Goal: Transaction & Acquisition: Purchase product/service

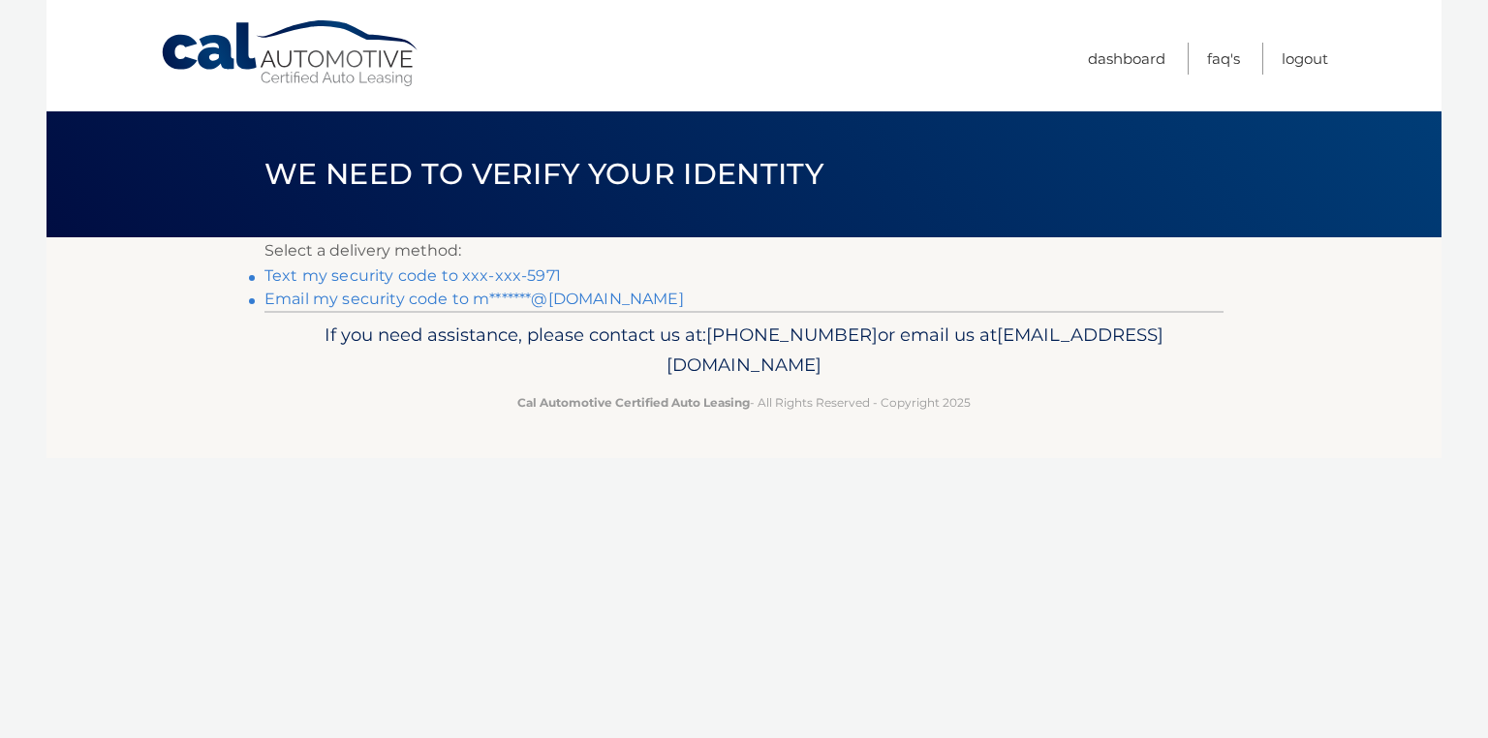
click at [345, 272] on link "Text my security code to xxx-xxx-5971" at bounding box center [413, 275] width 297 height 18
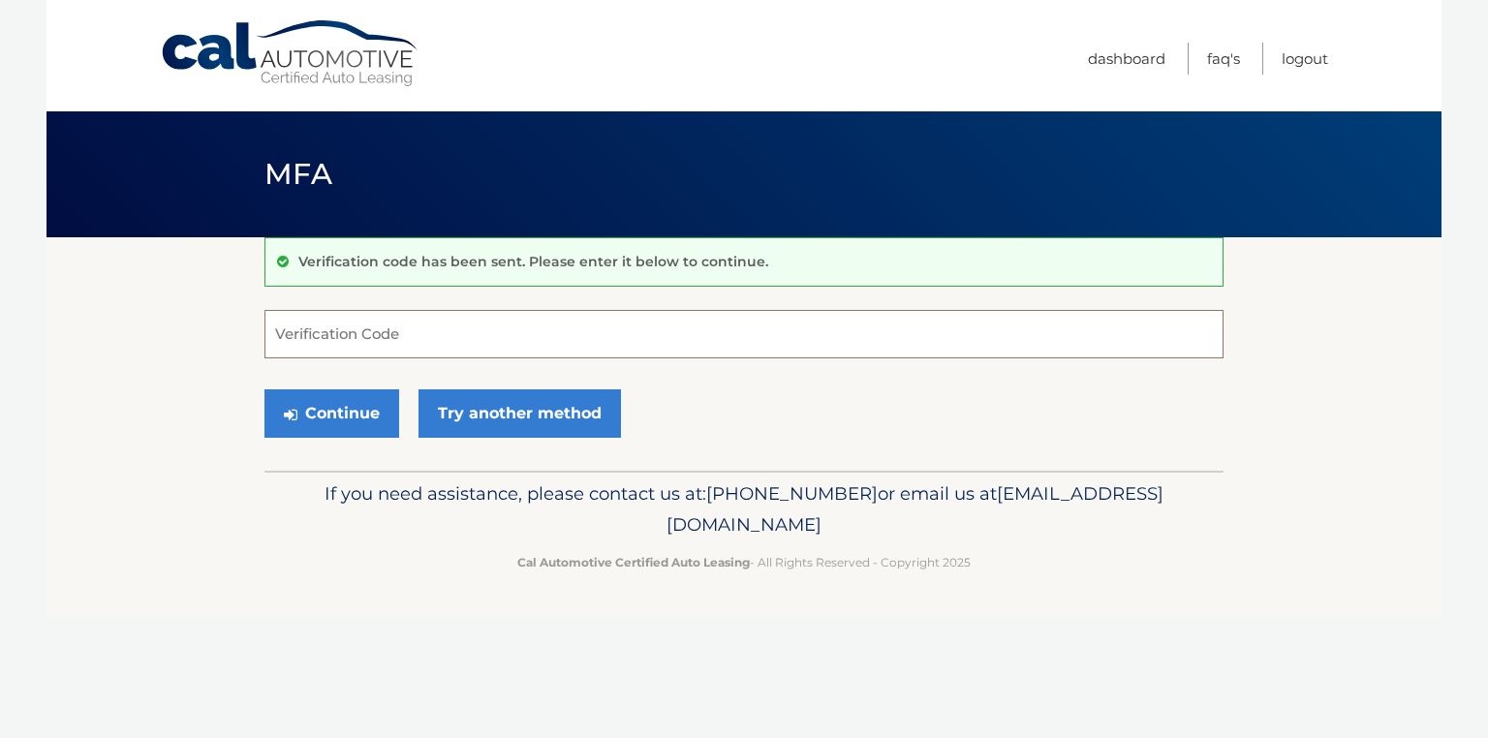
click at [290, 331] on input "Verification Code" at bounding box center [744, 334] width 959 height 48
type input "741172"
click at [334, 411] on button "Continue" at bounding box center [332, 414] width 135 height 48
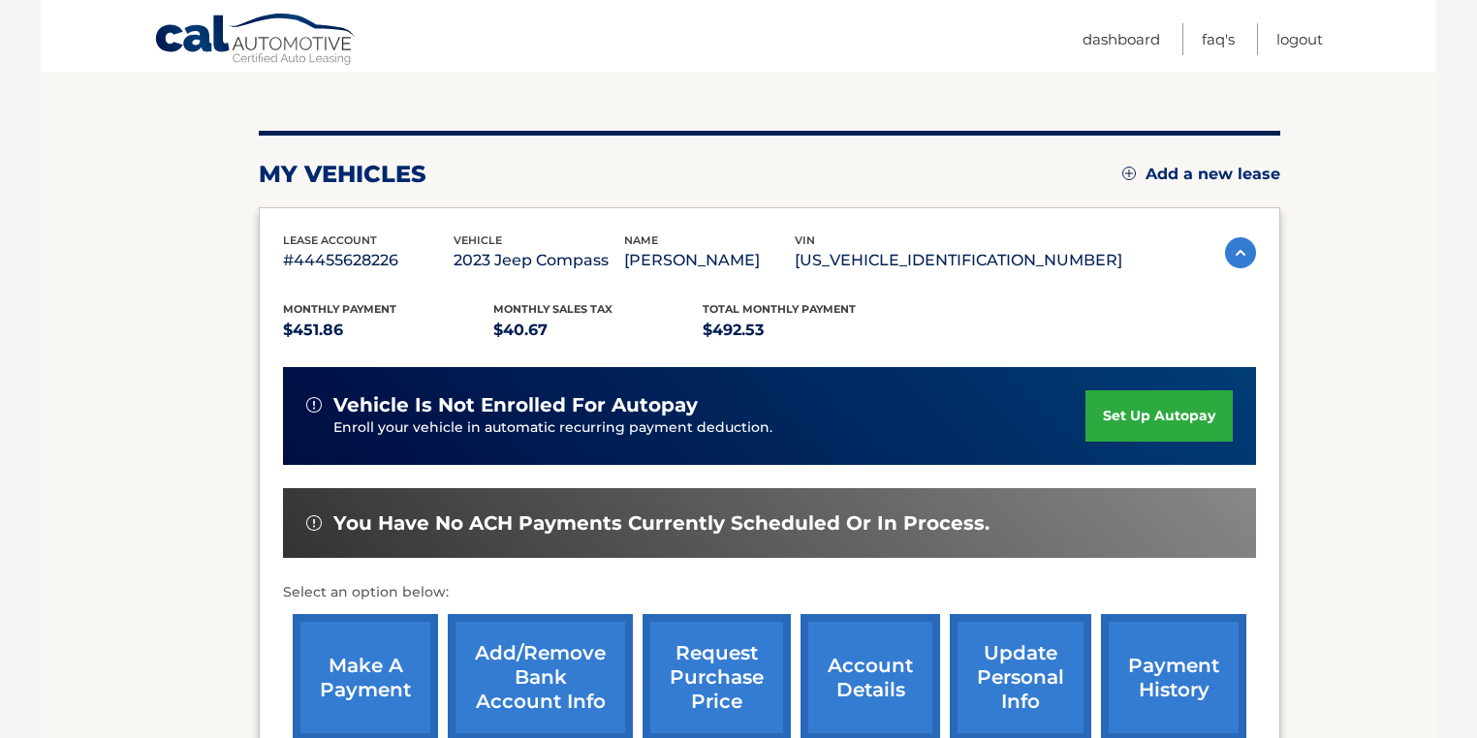
scroll to position [233, 0]
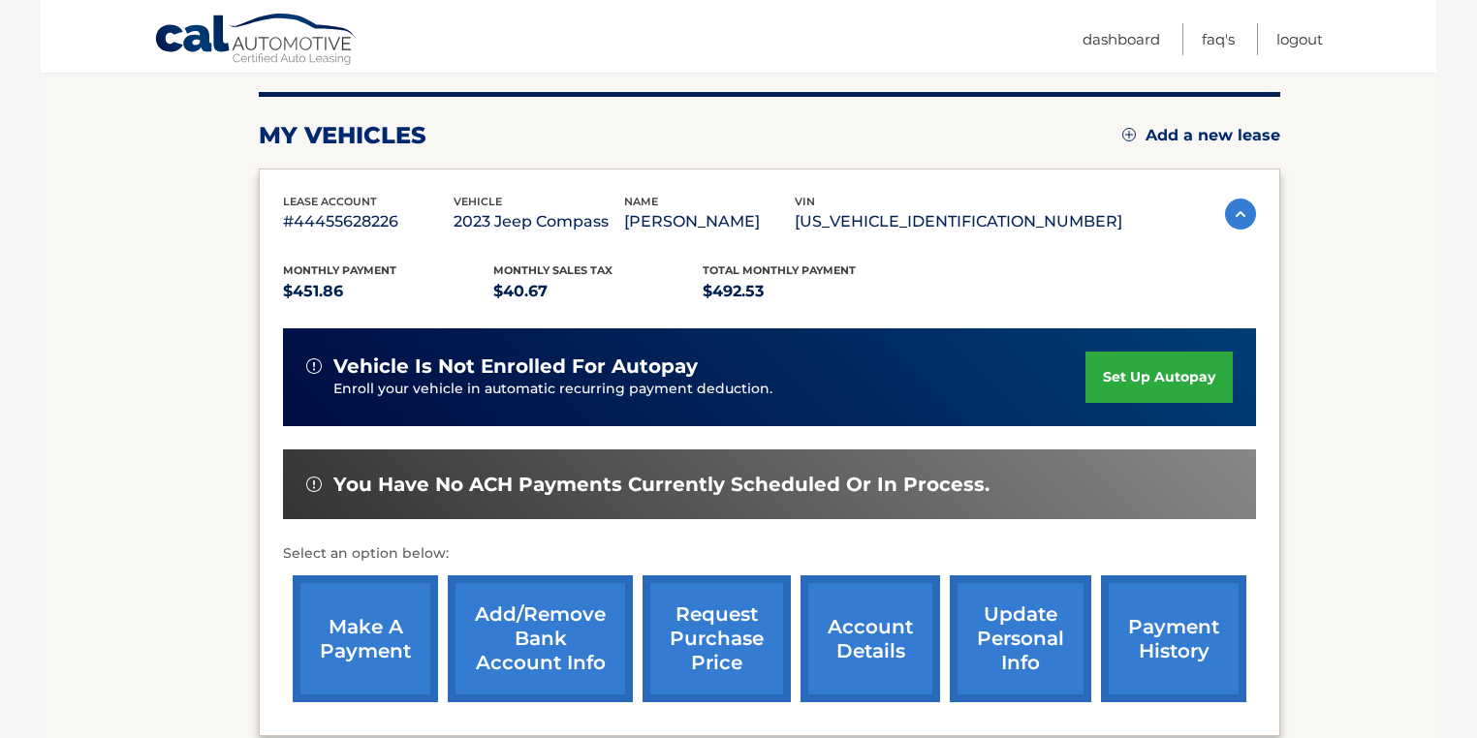
click at [353, 626] on link "make a payment" at bounding box center [365, 639] width 145 height 127
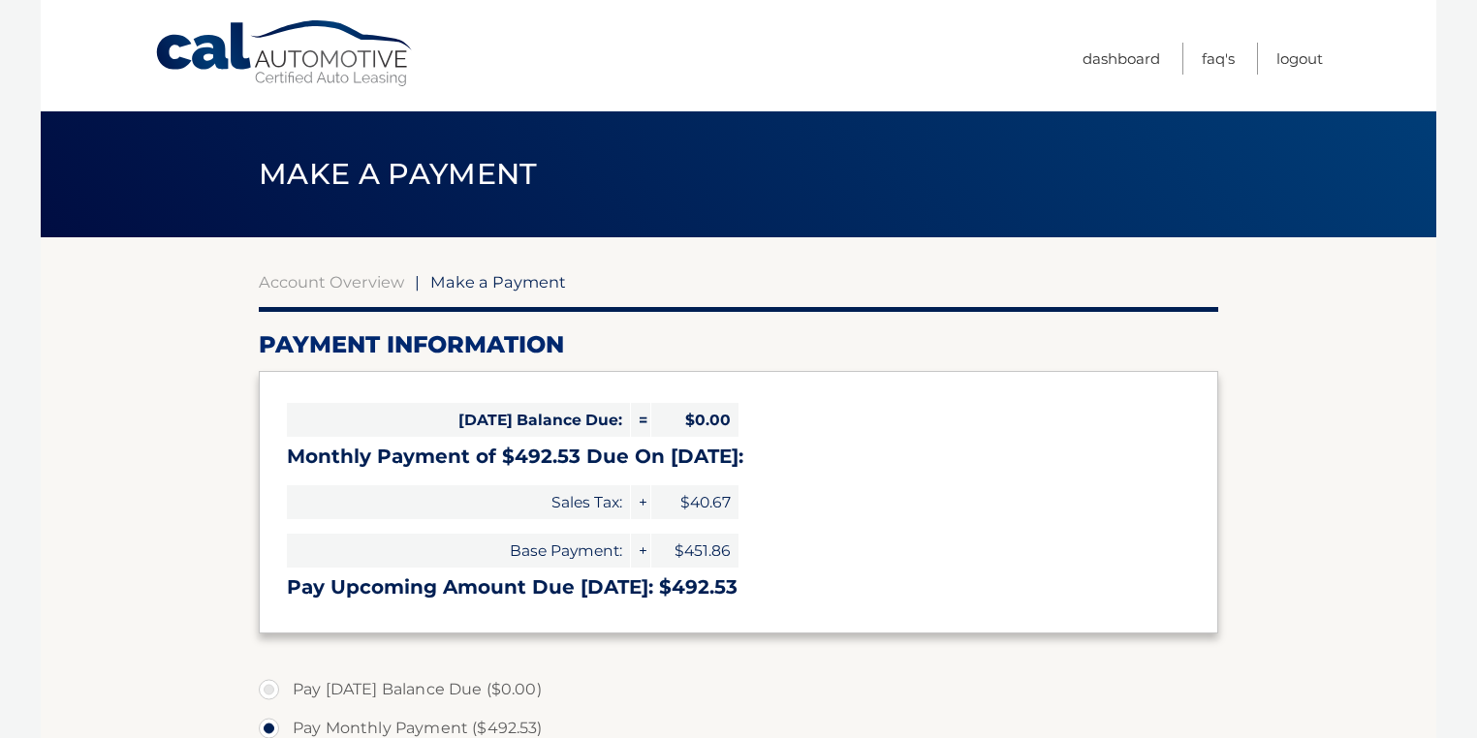
select select "NjI5NDg0ZWYtNWUyMC00OTRiLWJlMmYtNTM5ZGZjYzQwZTU0"
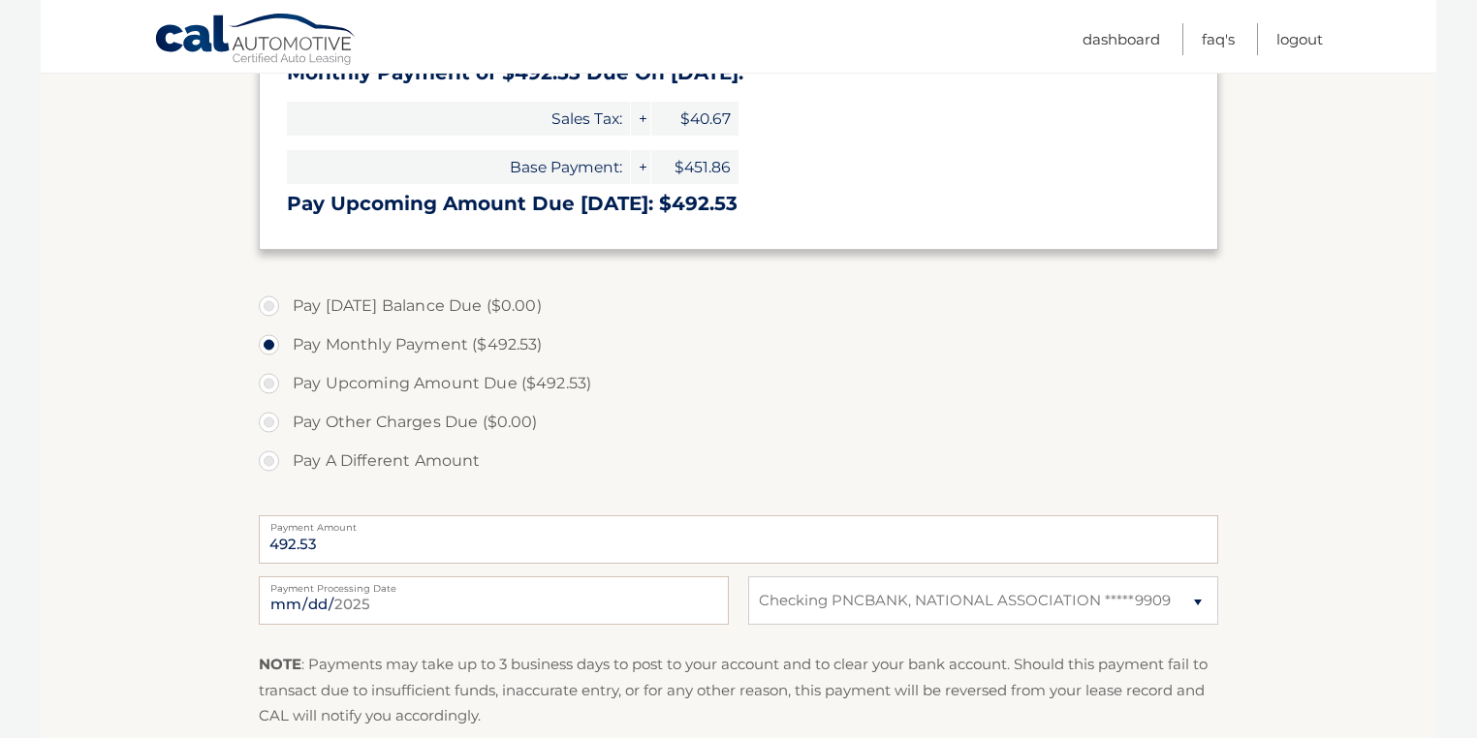
scroll to position [388, 0]
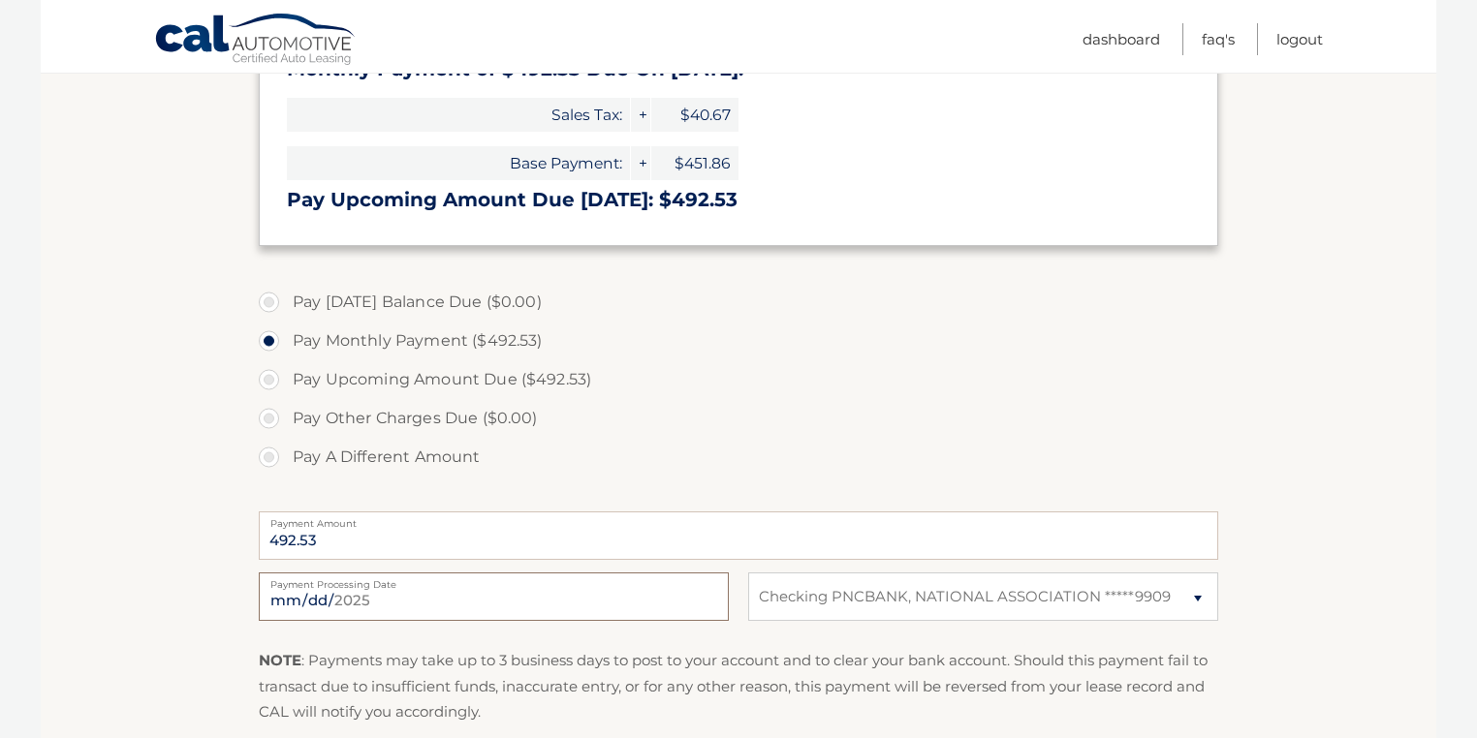
click at [335, 595] on input "2025-09-20" at bounding box center [494, 597] width 470 height 48
type input "2025-10-08"
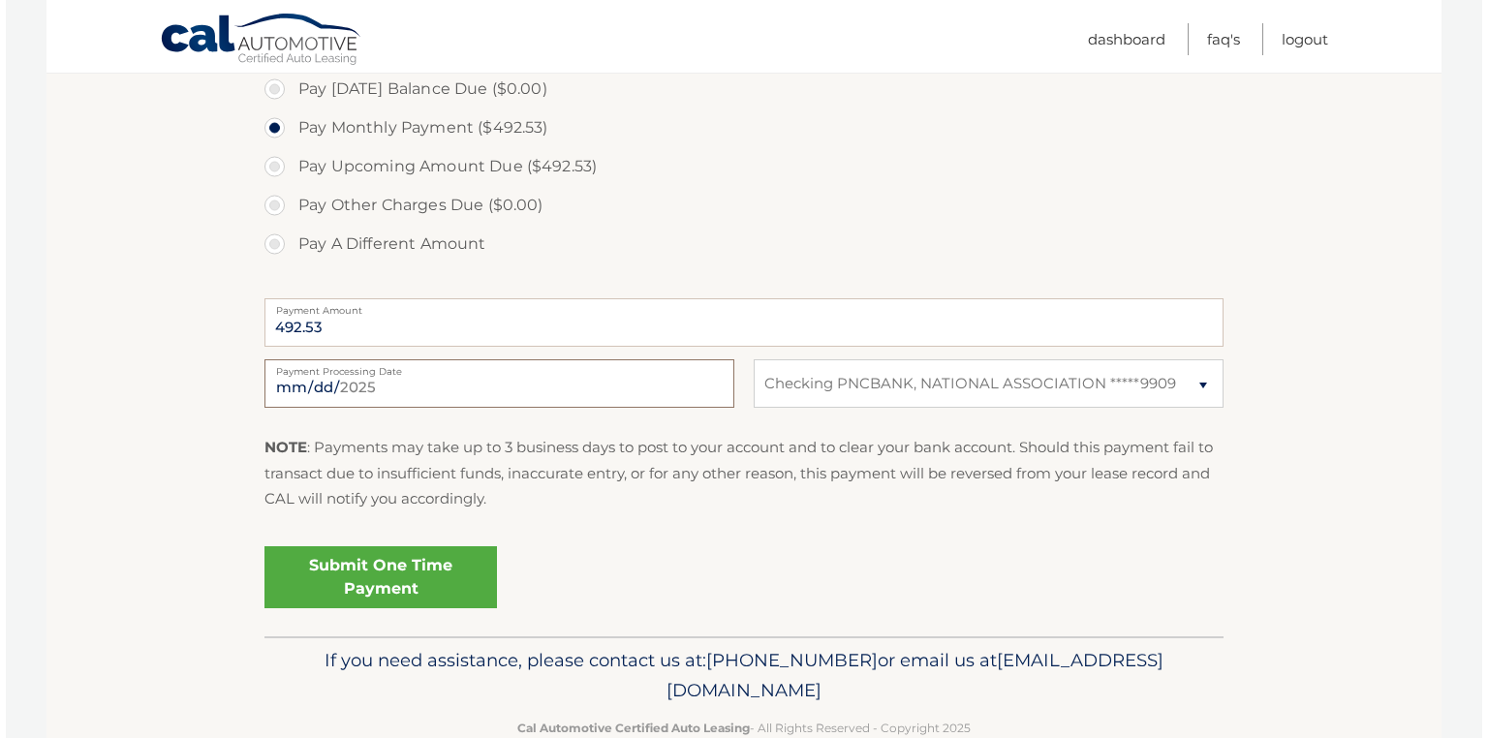
scroll to position [620, 0]
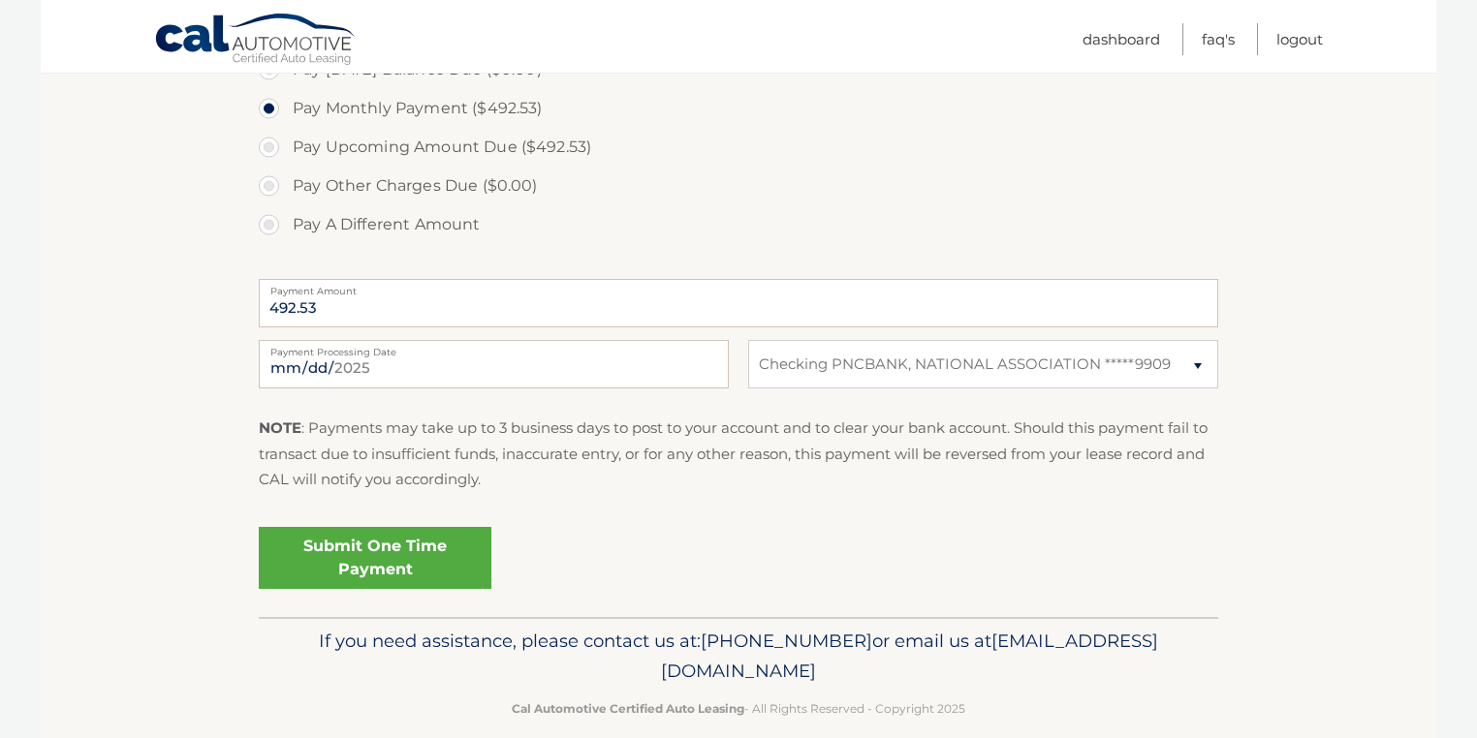
click at [369, 555] on link "Submit One Time Payment" at bounding box center [375, 558] width 233 height 62
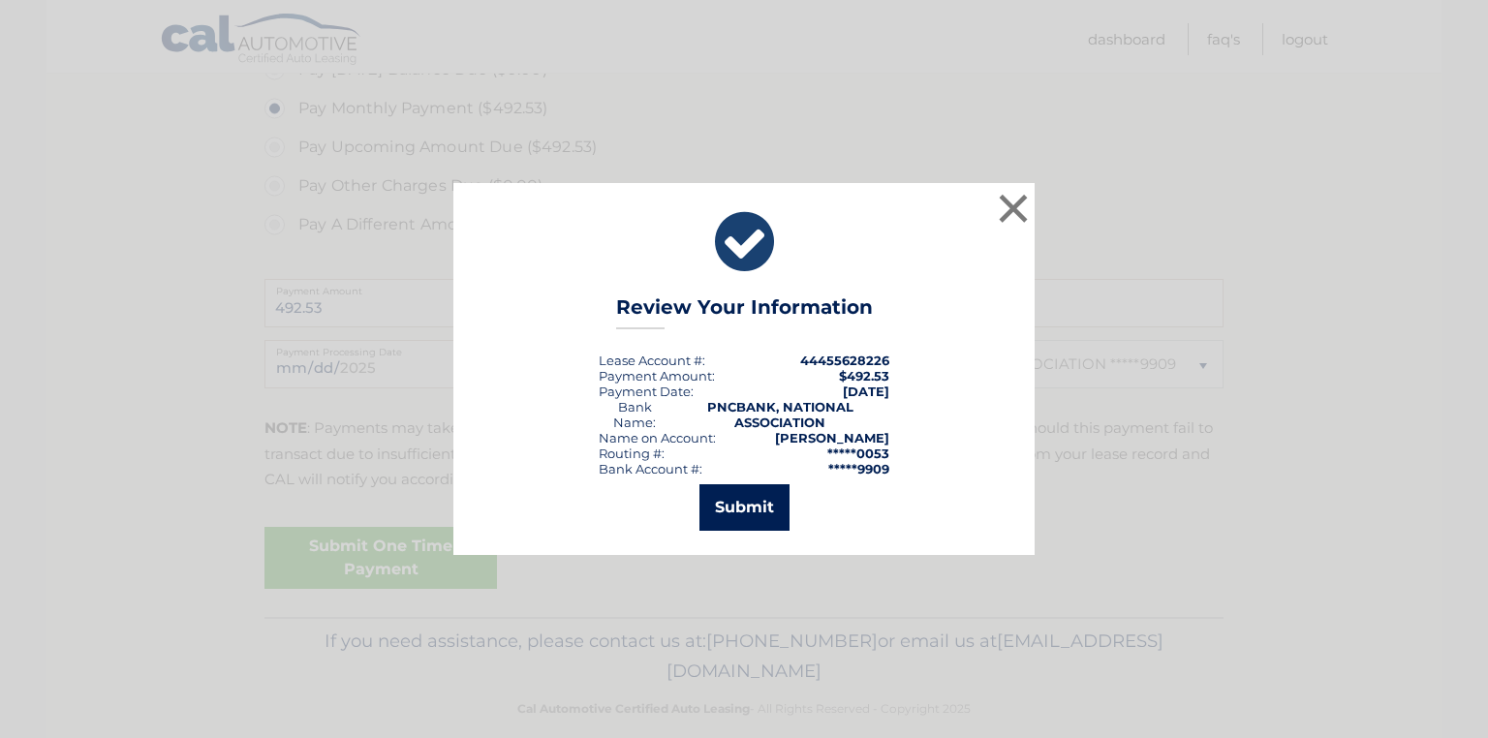
click at [752, 505] on button "Submit" at bounding box center [745, 508] width 90 height 47
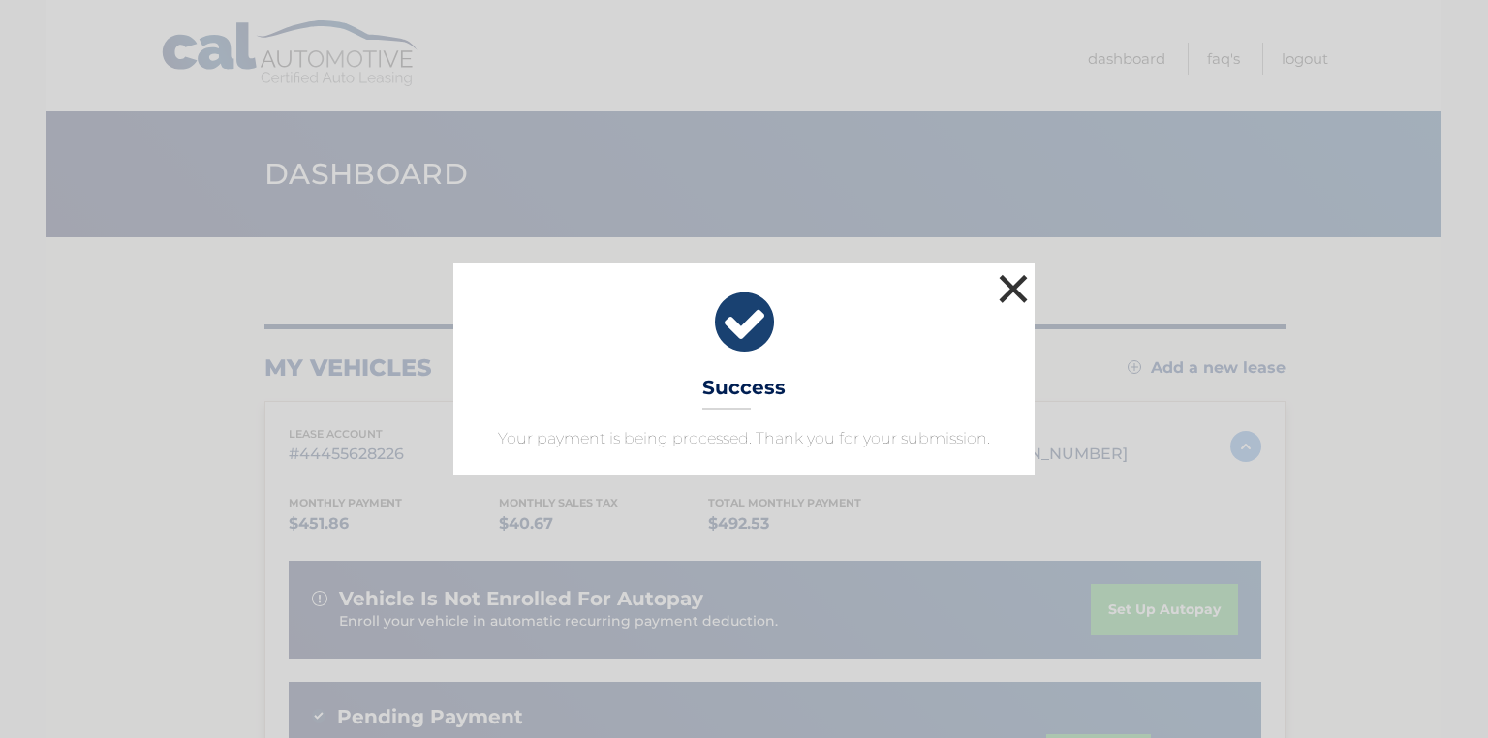
click at [1016, 287] on button "×" at bounding box center [1013, 288] width 39 height 39
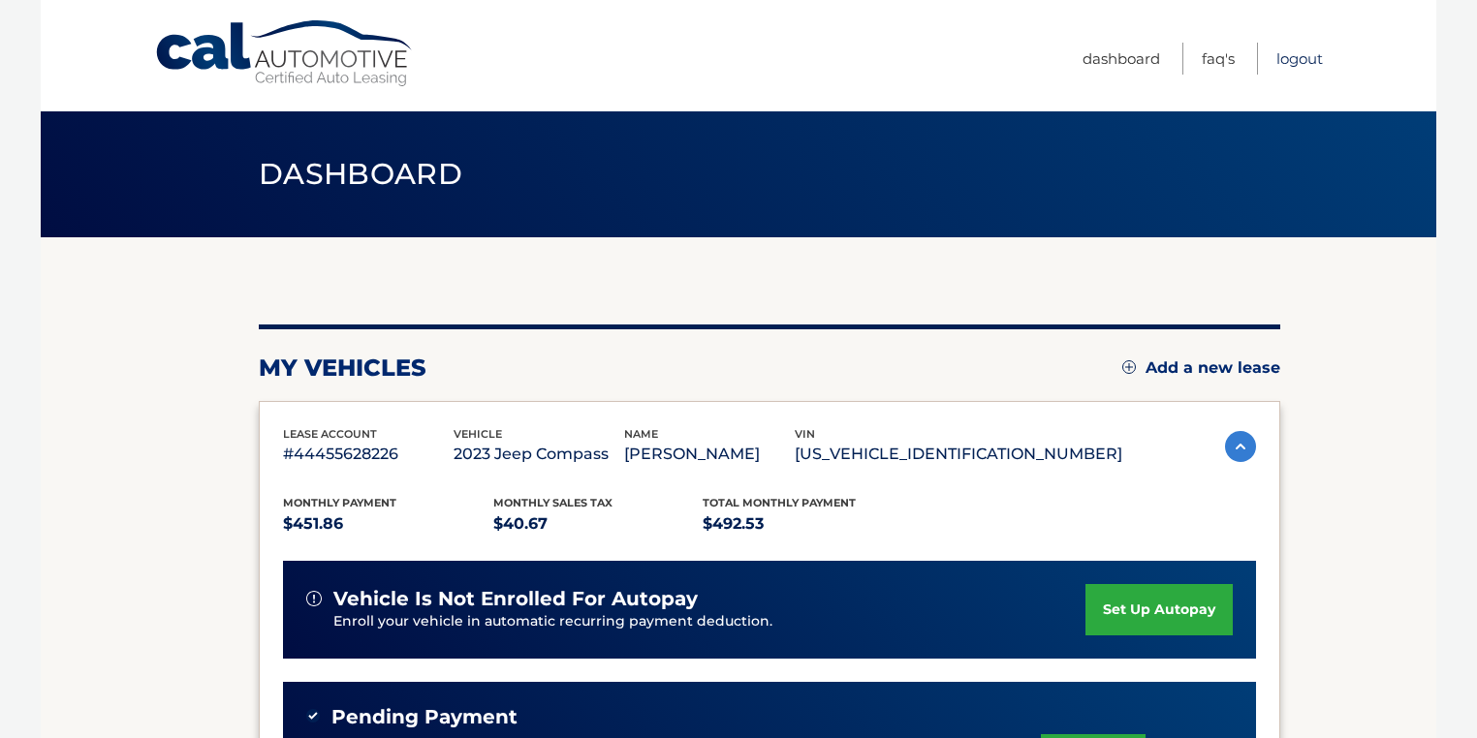
click at [1308, 52] on link "Logout" at bounding box center [1299, 59] width 47 height 32
